Goal: Task Accomplishment & Management: Manage account settings

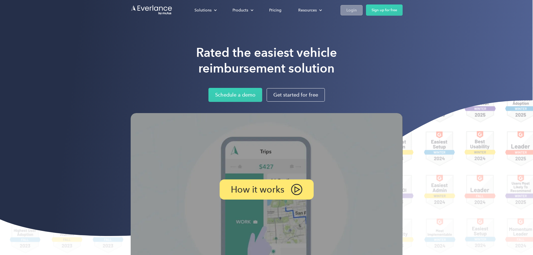
click at [357, 10] on div "Login" at bounding box center [351, 10] width 10 height 7
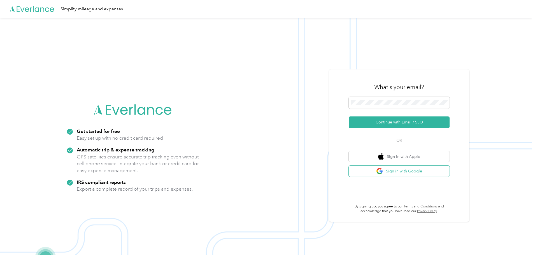
click at [393, 173] on button "Sign in with Google" at bounding box center [398, 171] width 101 height 11
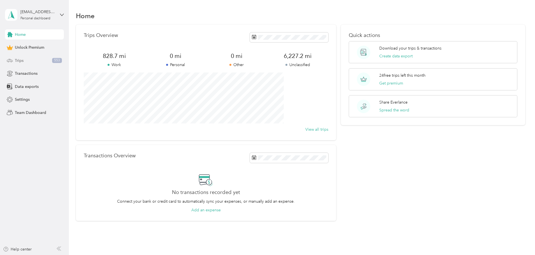
click at [35, 60] on div "Trips 553" at bounding box center [34, 60] width 59 height 10
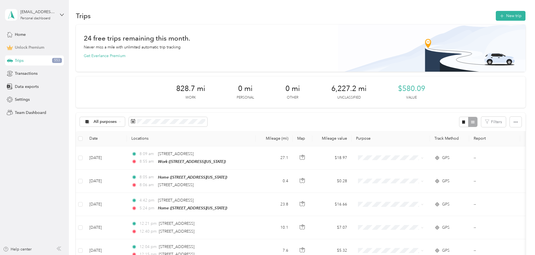
click at [26, 48] on span "Unlock Premium" at bounding box center [29, 48] width 29 height 6
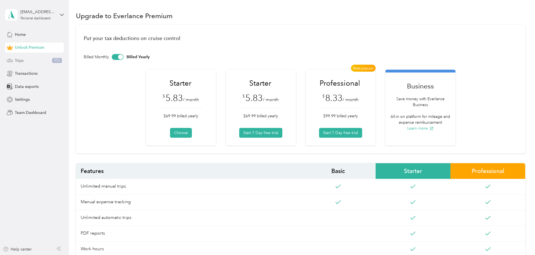
click at [45, 60] on div "Trips 553" at bounding box center [34, 60] width 59 height 10
